Goal: Check status: Check status

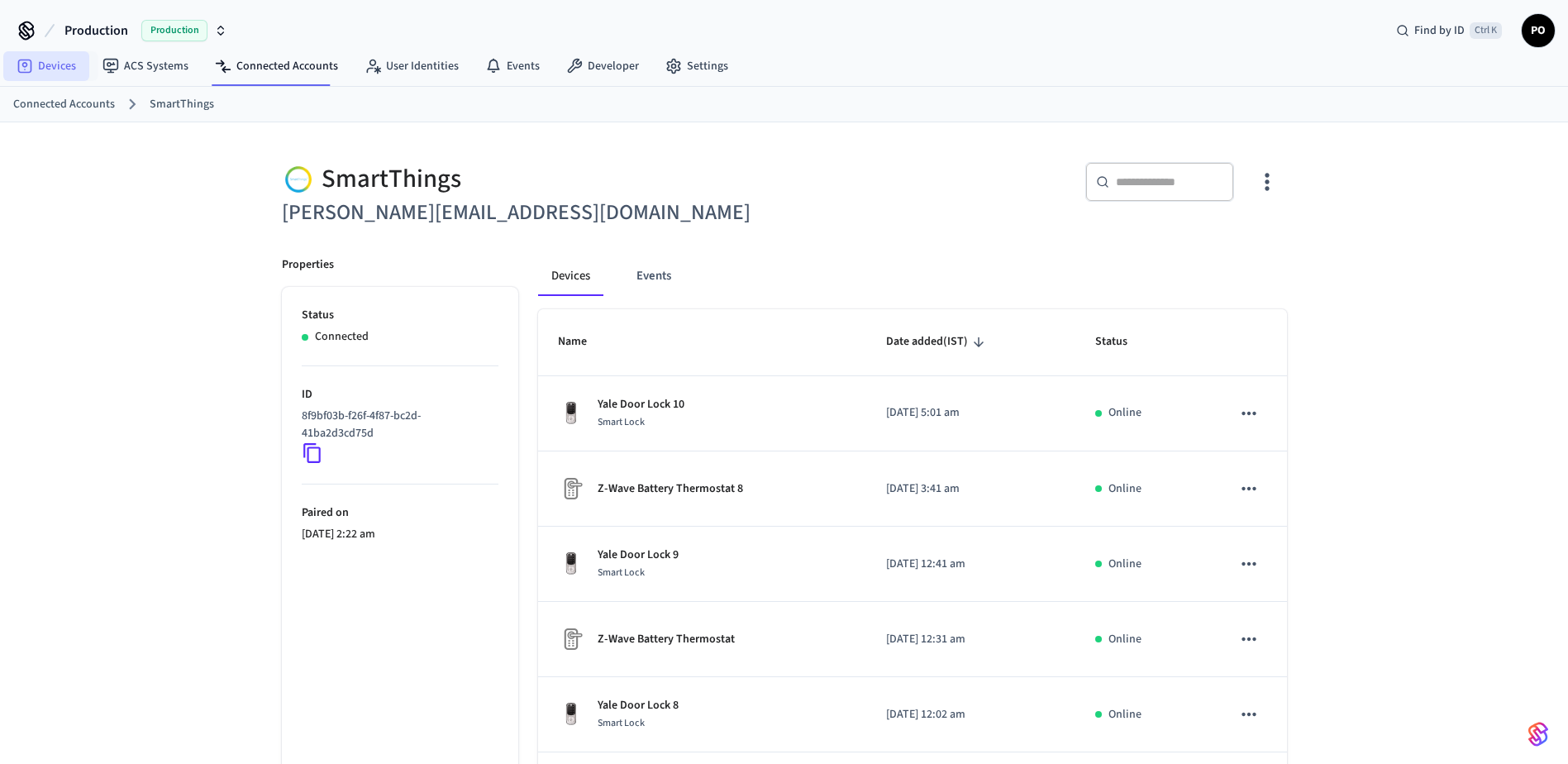
click at [54, 70] on link "Devices" at bounding box center [45, 66] width 86 height 30
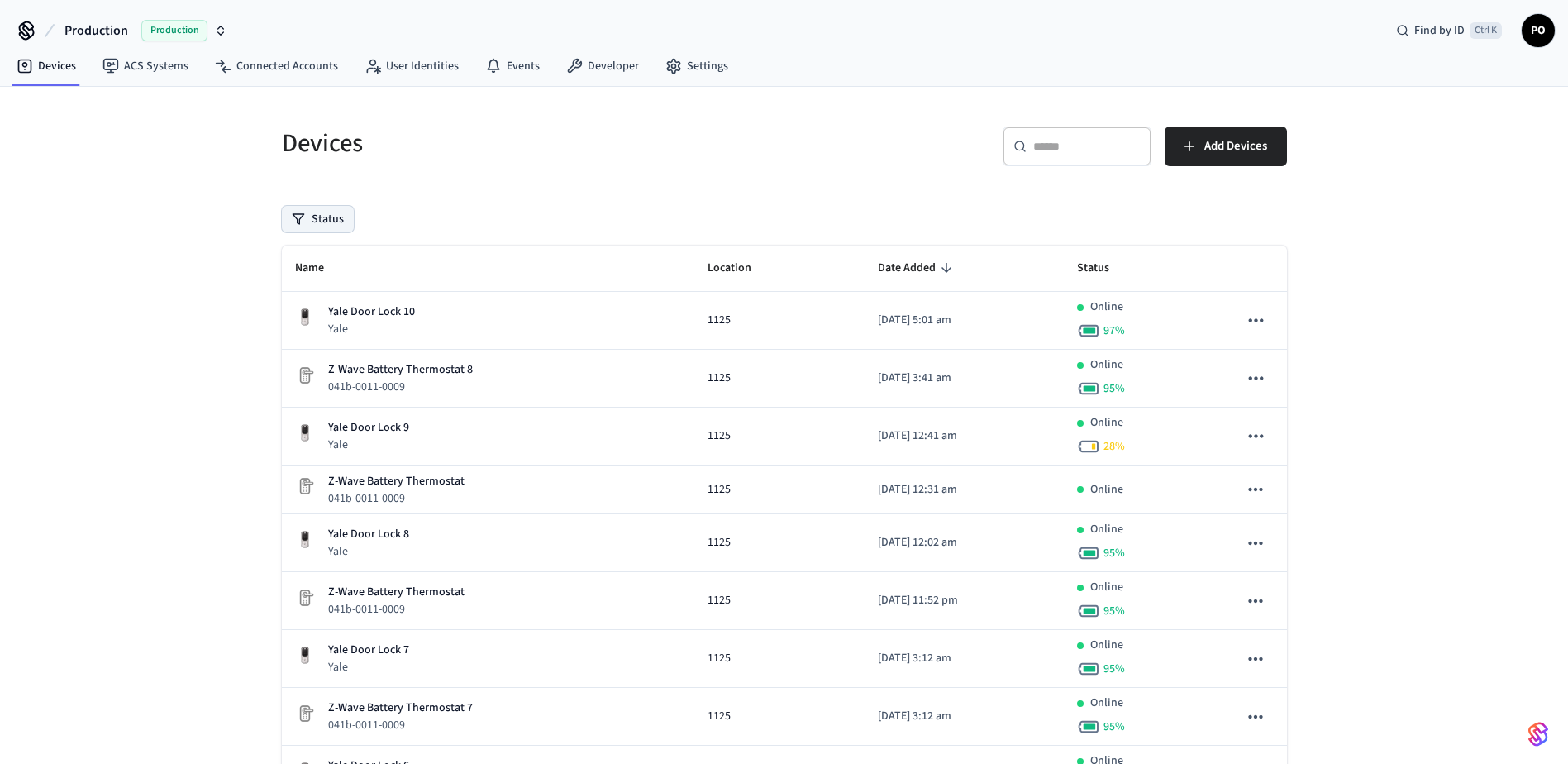
click at [343, 222] on button "Status" at bounding box center [317, 219] width 72 height 27
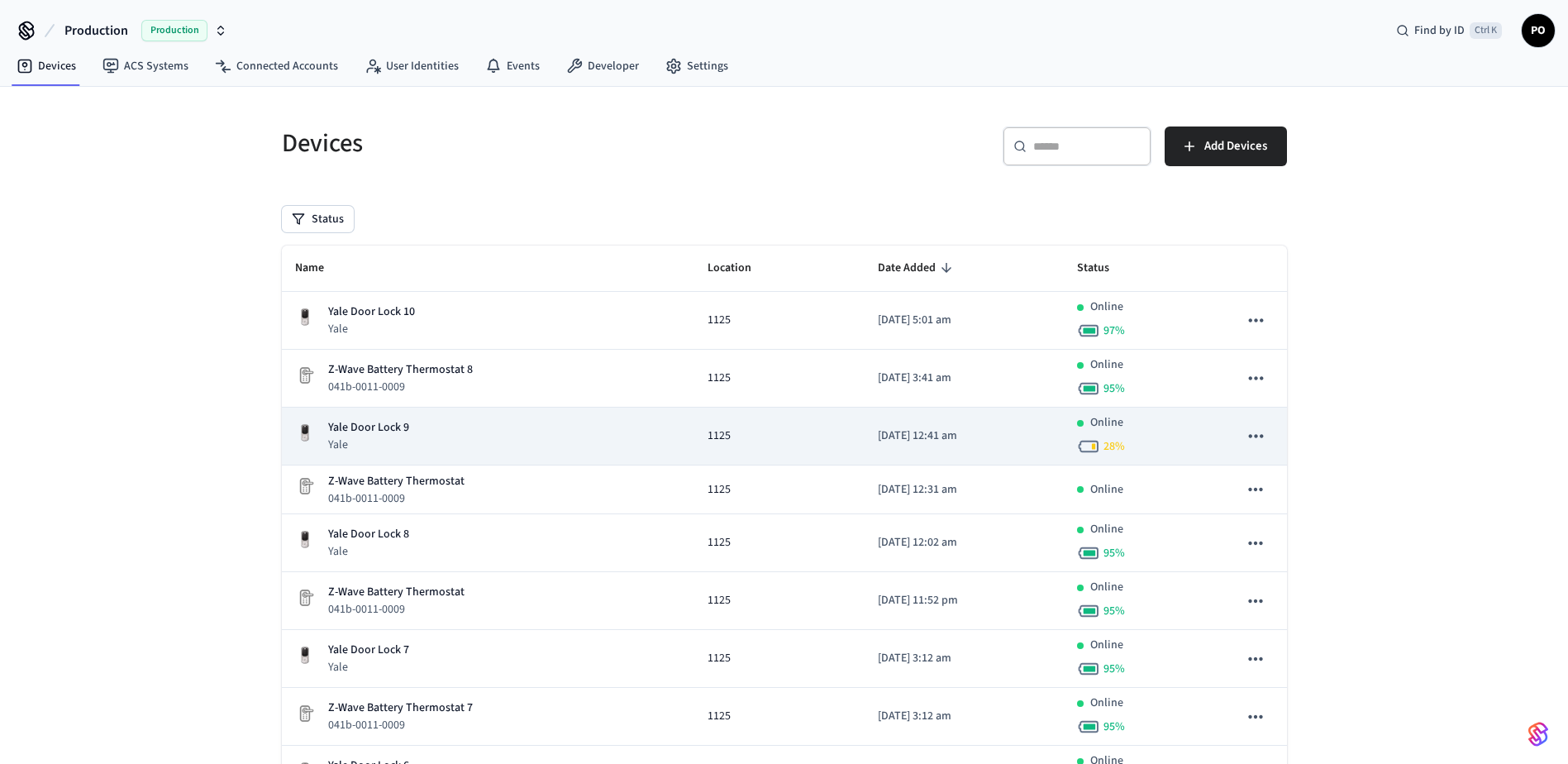
click at [759, 461] on td "1125" at bounding box center [780, 436] width 171 height 58
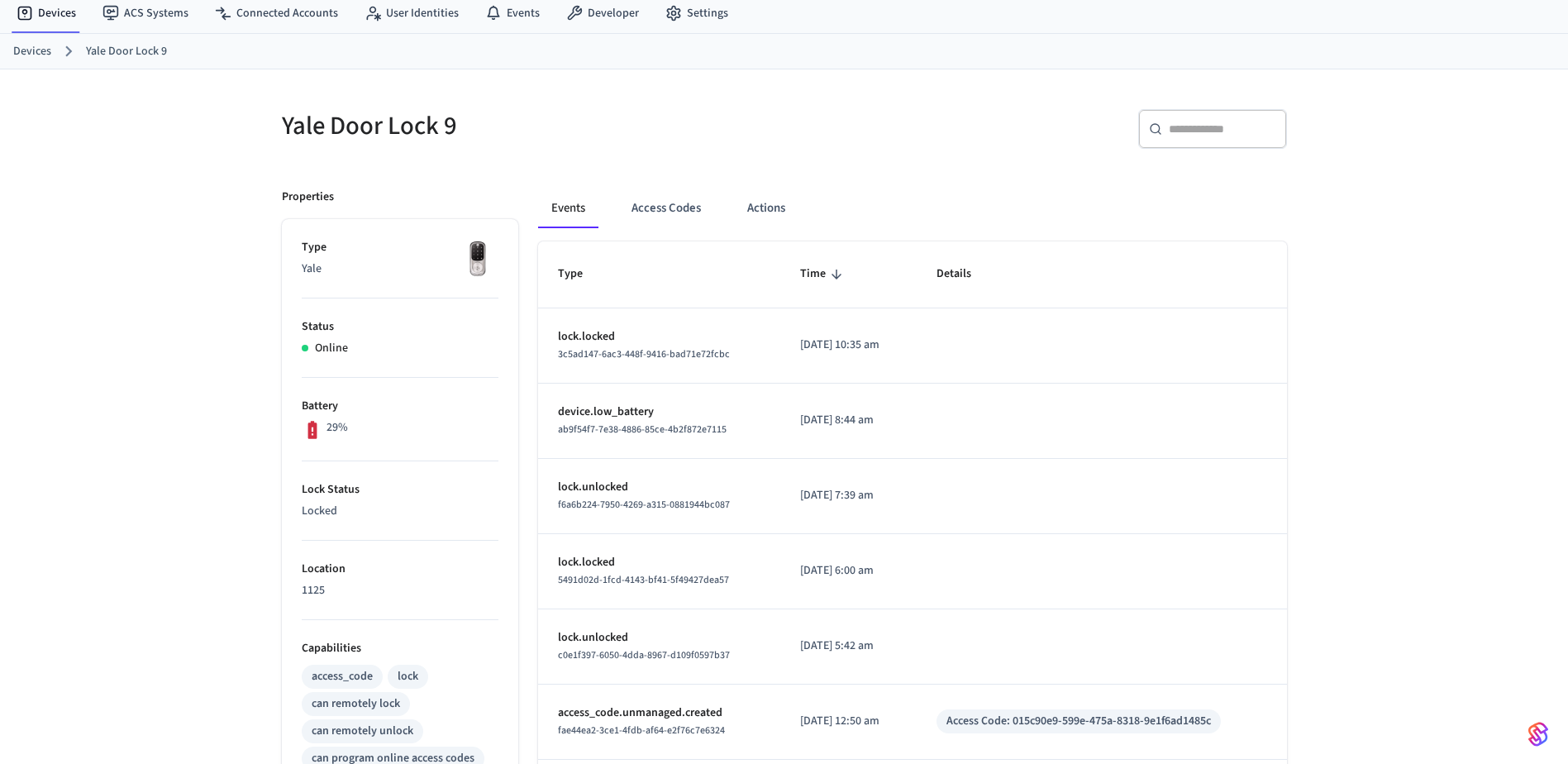
scroll to position [83, 0]
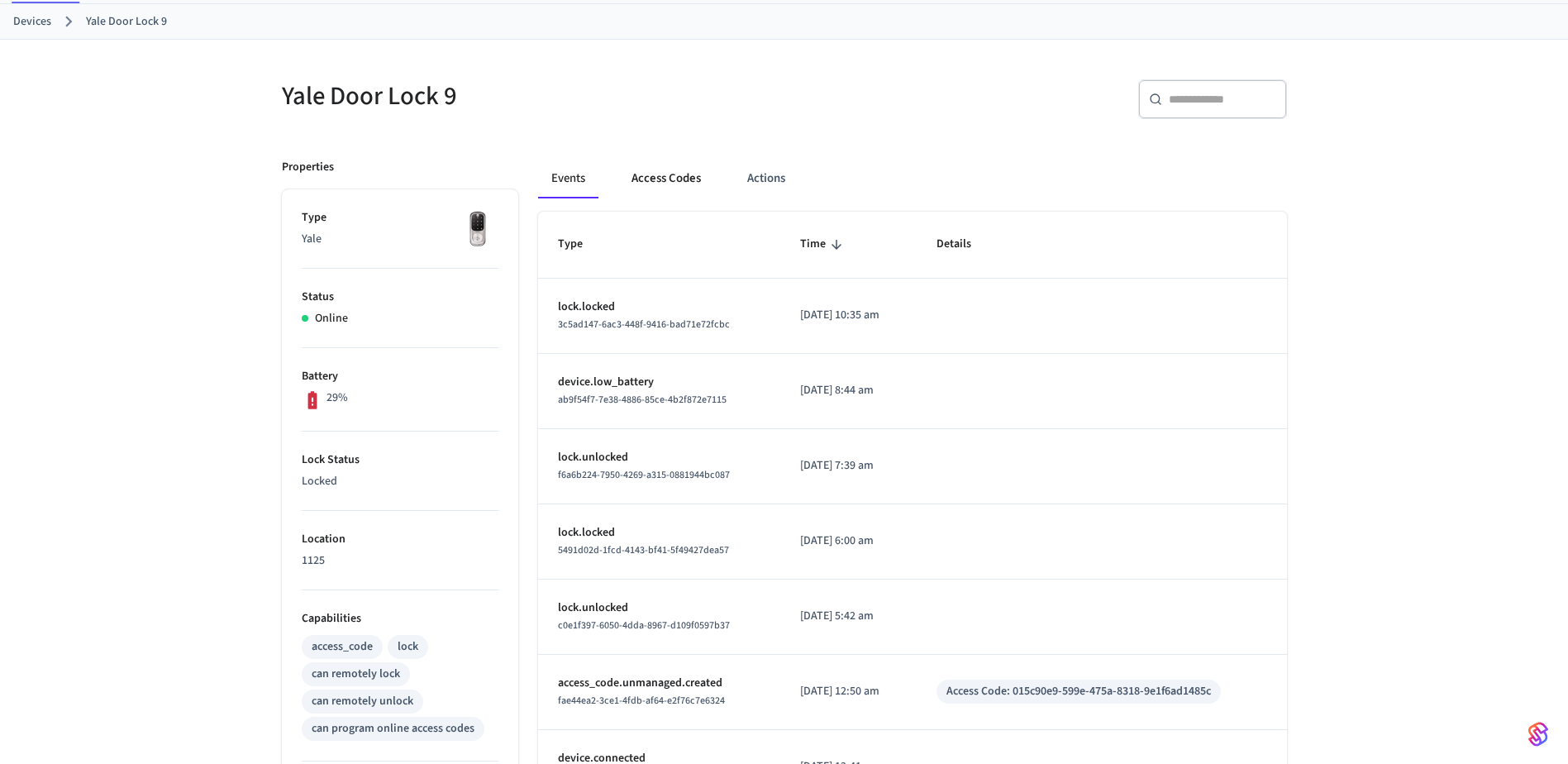
click at [659, 172] on button "Access Codes" at bounding box center [666, 178] width 96 height 39
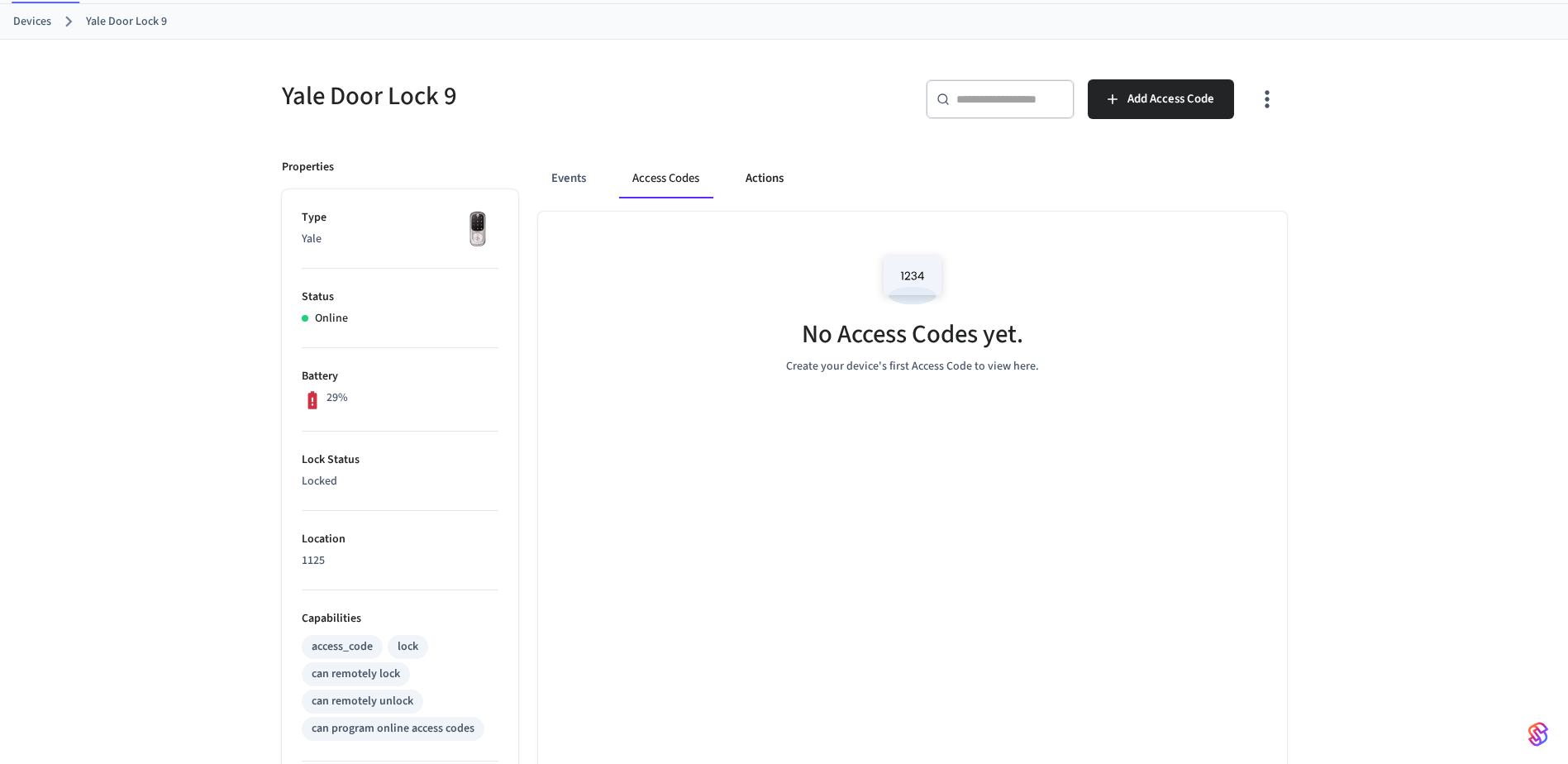
click at [746, 177] on button "Actions" at bounding box center [764, 178] width 64 height 39
